Goal: Task Accomplishment & Management: Use online tool/utility

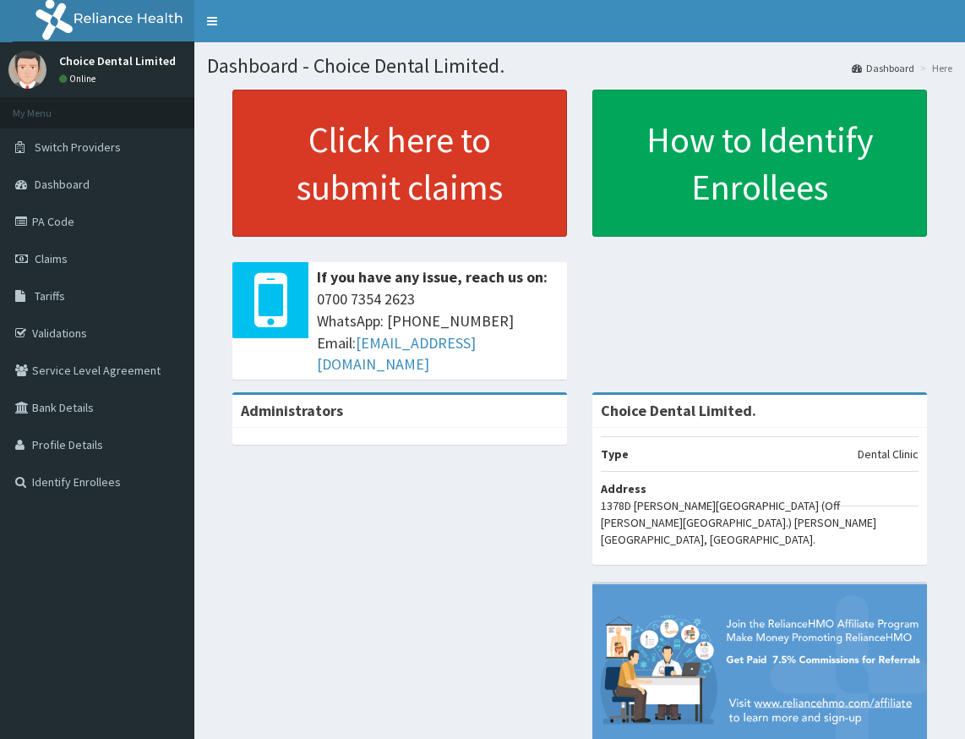
click at [502, 181] on link "Click here to submit claims" at bounding box center [399, 163] width 335 height 147
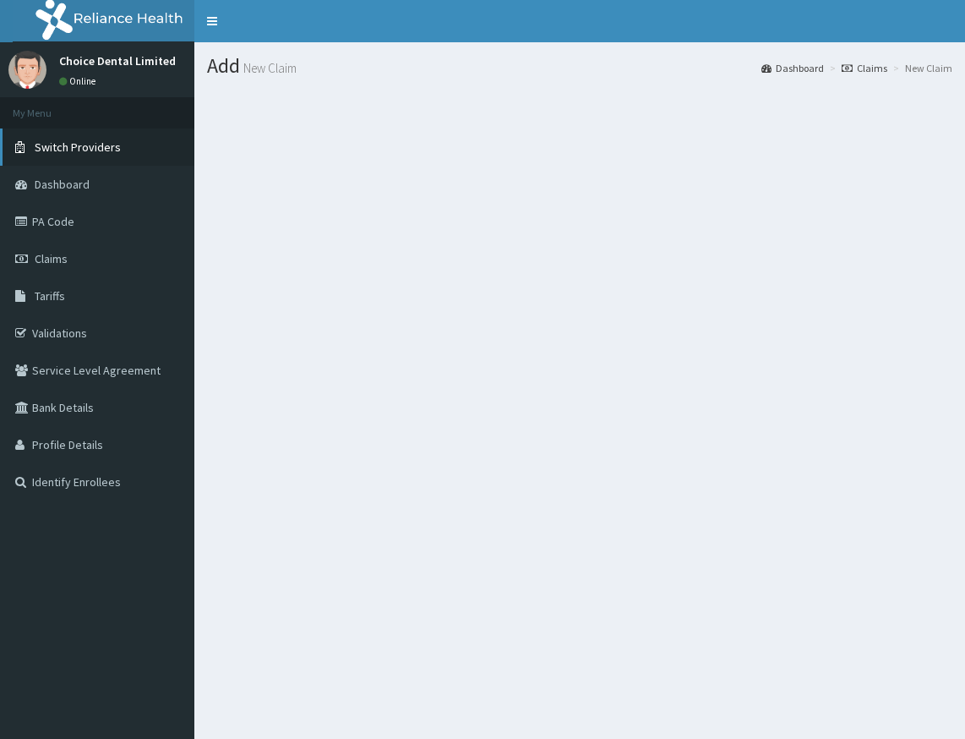
click at [68, 145] on span "Switch Providers" at bounding box center [78, 146] width 86 height 15
click at [60, 183] on span "Dashboard" at bounding box center [62, 184] width 55 height 15
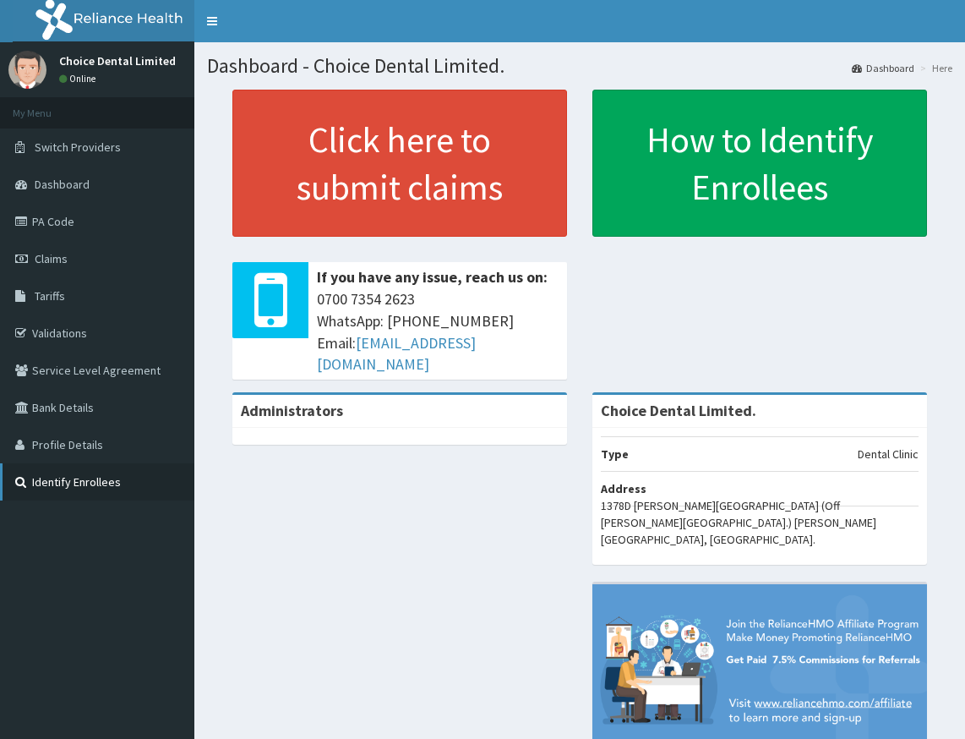
click at [119, 485] on link "Identify Enrollees" at bounding box center [97, 481] width 194 height 37
